Goal: Navigation & Orientation: Find specific page/section

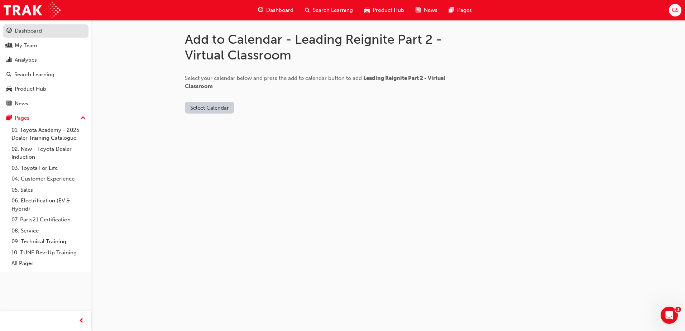
click at [30, 31] on div "Dashboard" at bounding box center [28, 31] width 27 height 8
